Goal: Task Accomplishment & Management: Manage account settings

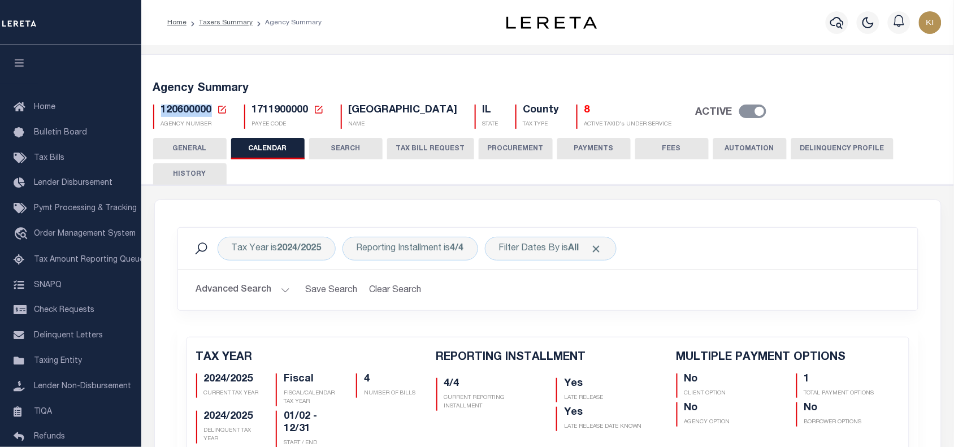
click at [193, 140] on button "GENERAL" at bounding box center [189, 148] width 73 height 21
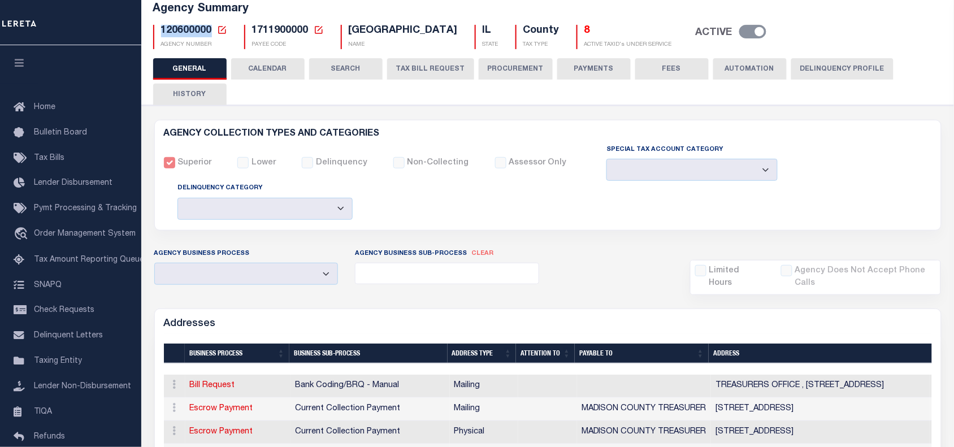
scroll to position [75, 0]
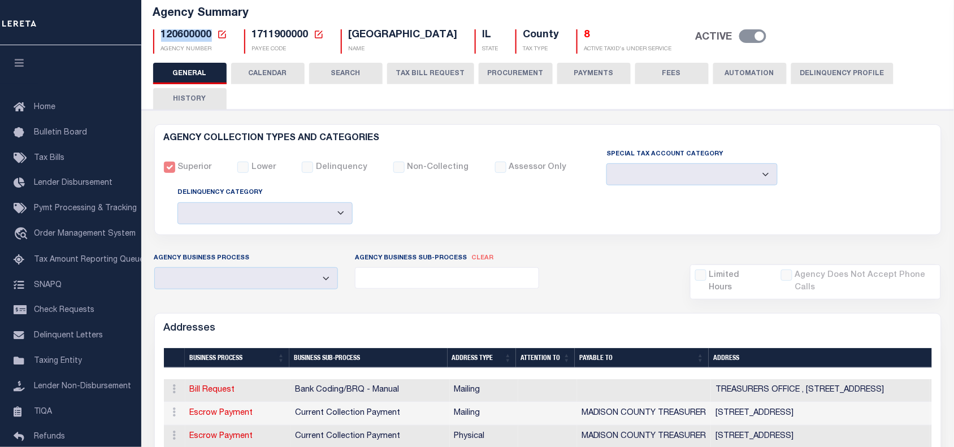
click at [264, 71] on button "CALENDAR" at bounding box center [267, 73] width 73 height 21
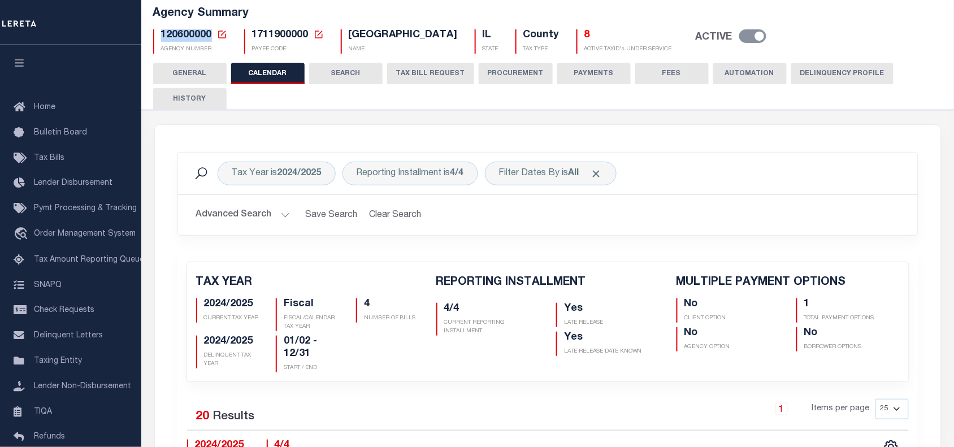
click at [351, 71] on button "SEARCH" at bounding box center [345, 73] width 73 height 21
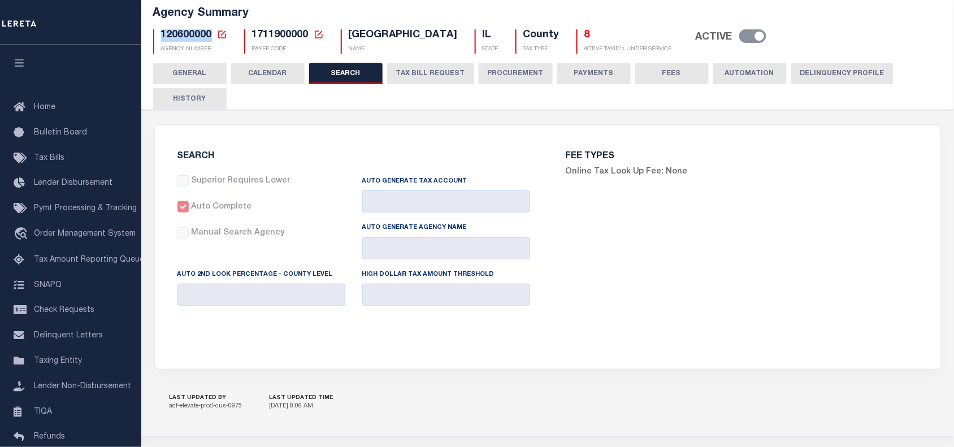
checkbox input "false"
type input "9000"
click at [421, 75] on button "TAX BILL REQUEST" at bounding box center [430, 73] width 87 height 21
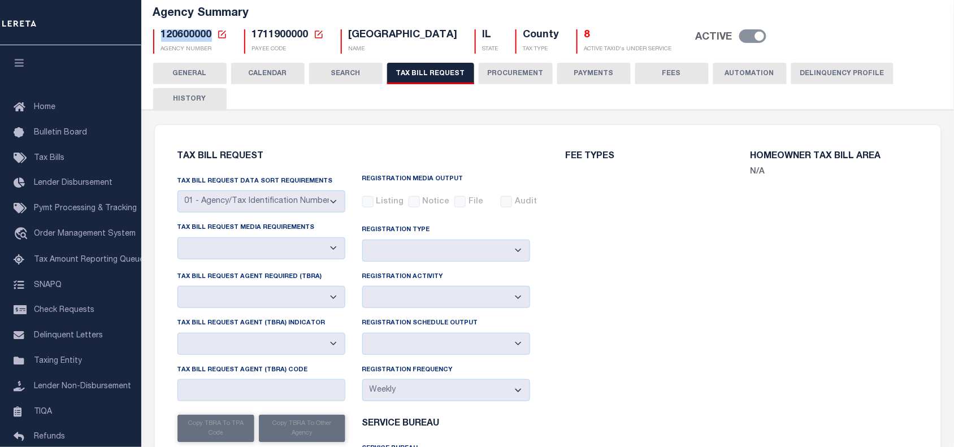
select select "27"
select select "22"
select select "false"
select select "1"
select select
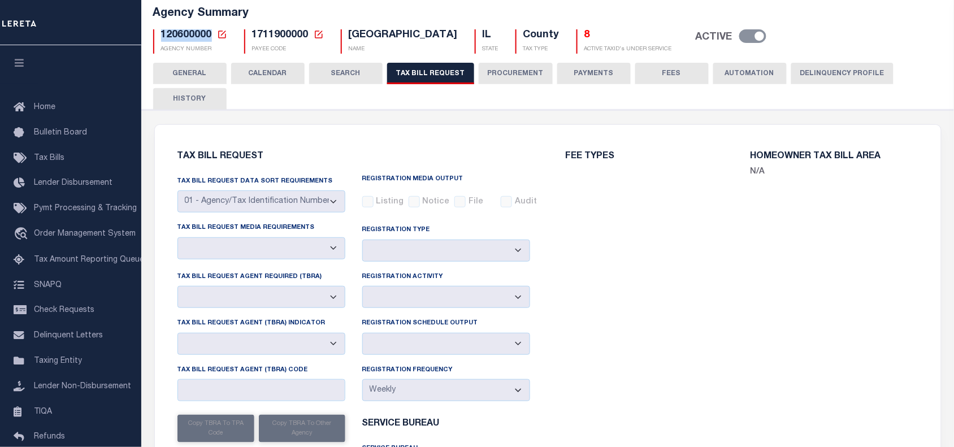
select select "7803021001"
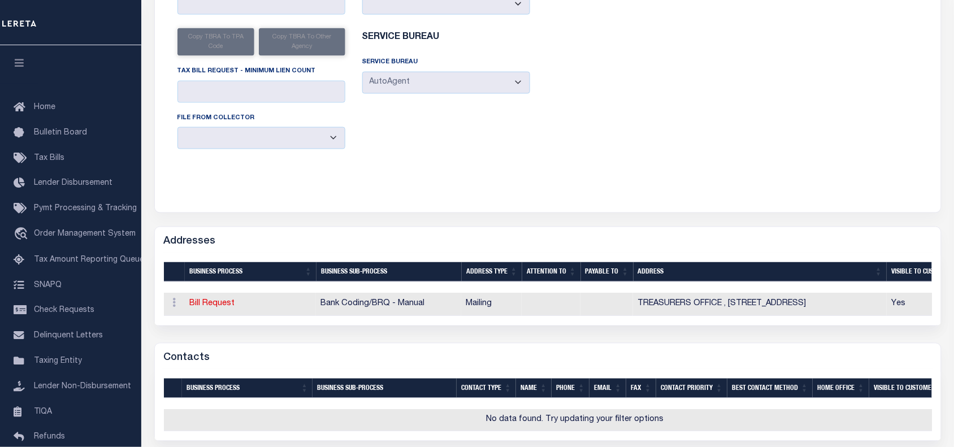
scroll to position [0, 0]
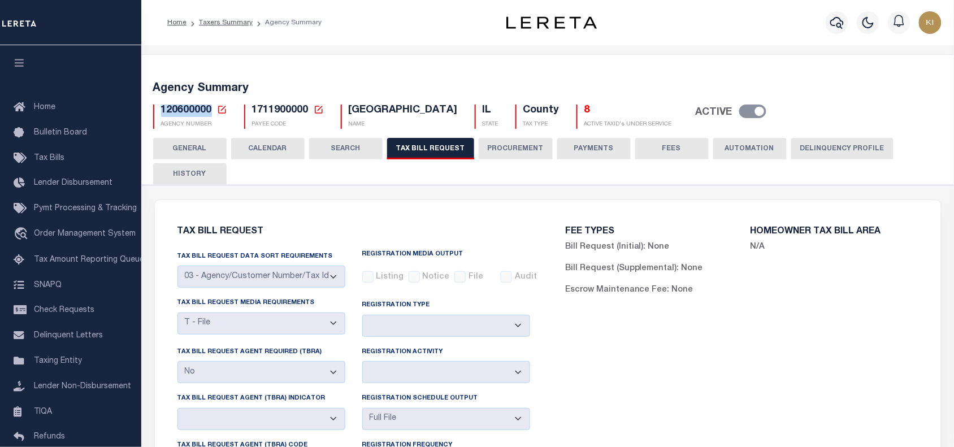
click at [196, 148] on button "GENERAL" at bounding box center [189, 148] width 73 height 21
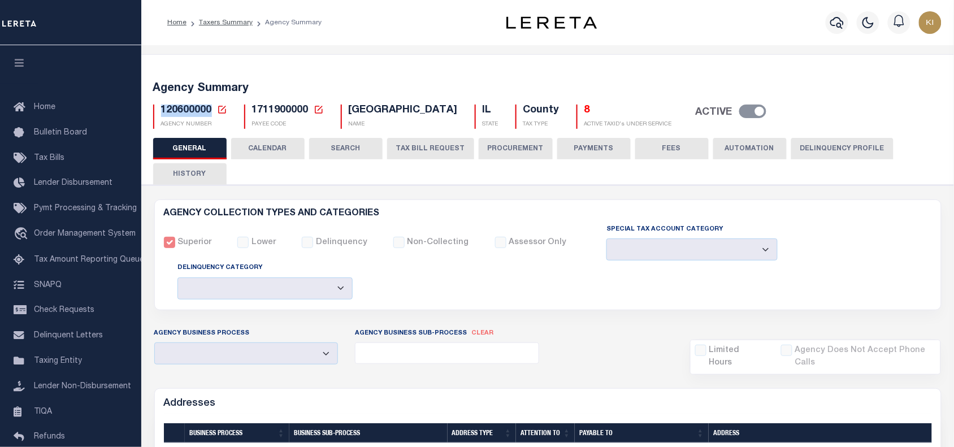
click at [743, 145] on button "AUTOMATION" at bounding box center [749, 148] width 73 height 21
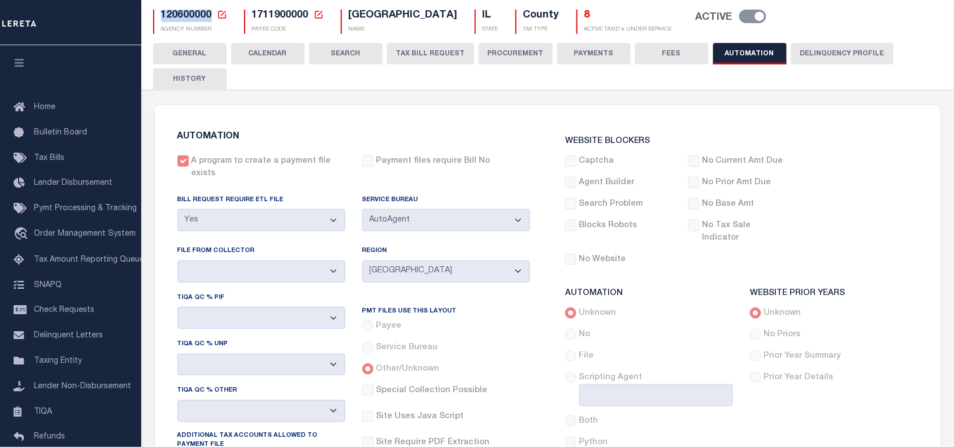
scroll to position [92, 0]
